Goal: Find specific page/section: Find specific page/section

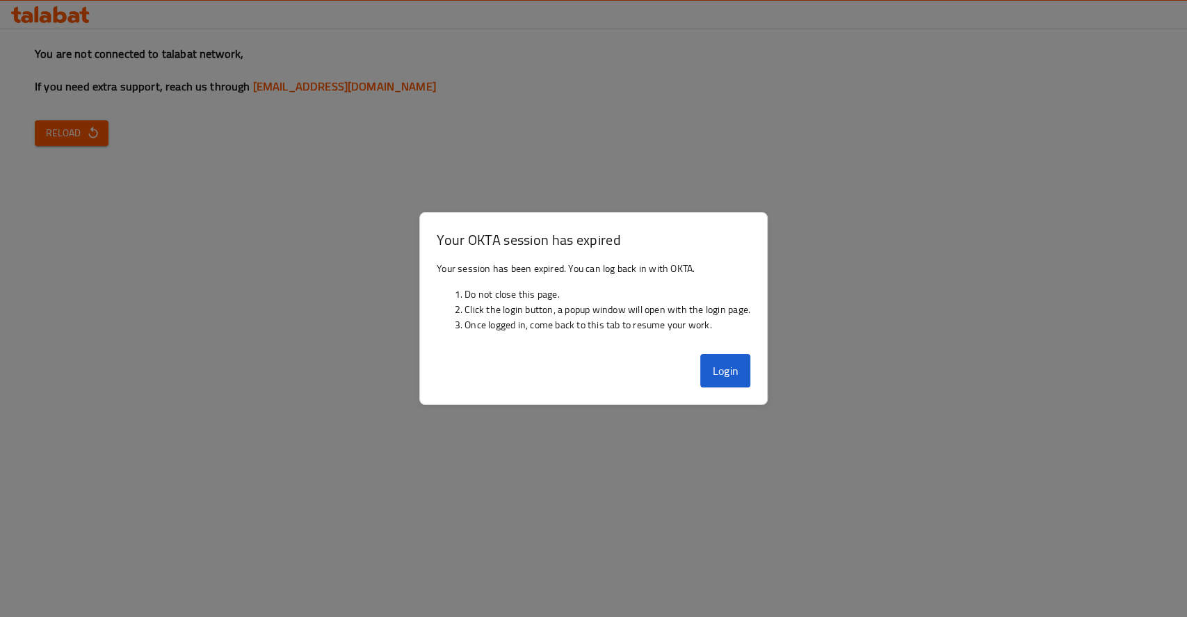
click at [738, 380] on button "Login" at bounding box center [725, 370] width 50 height 33
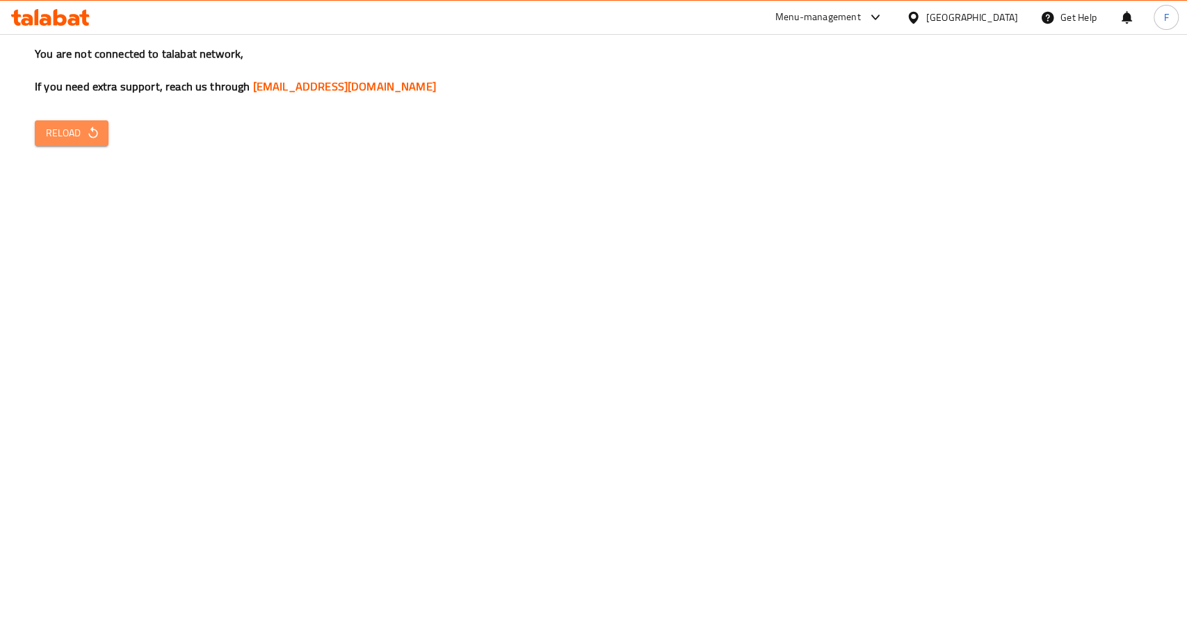
click at [76, 134] on span "Reload" at bounding box center [71, 133] width 51 height 17
click at [98, 131] on icon "button" at bounding box center [93, 133] width 14 height 14
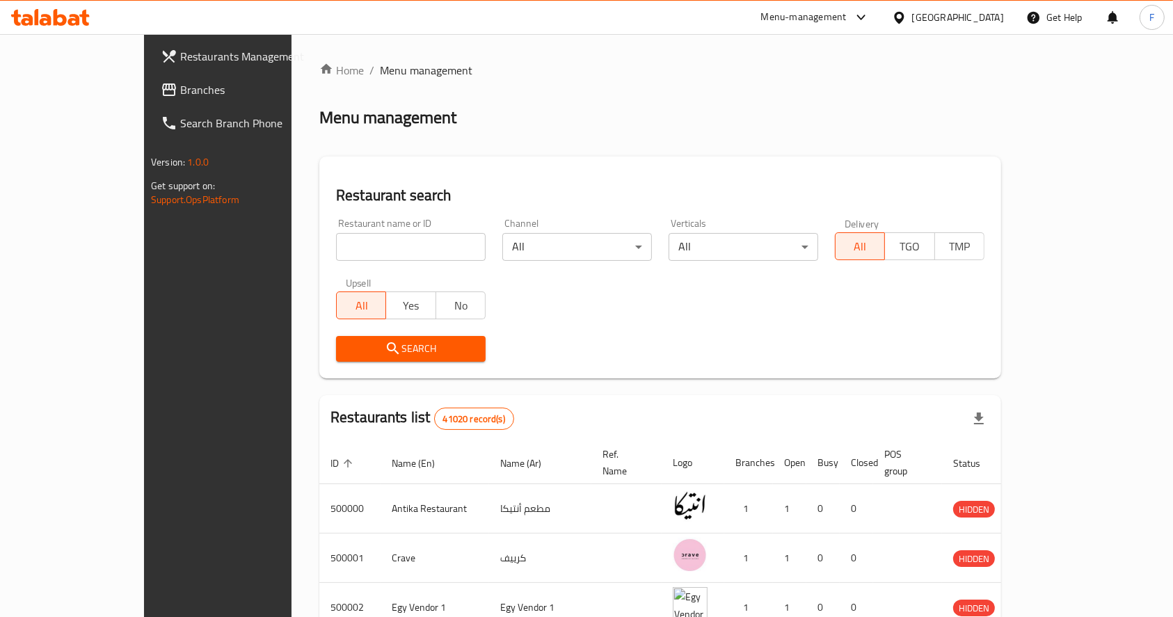
click at [63, 19] on icon at bounding box center [60, 17] width 13 height 17
